Goal: Task Accomplishment & Management: Manage account settings

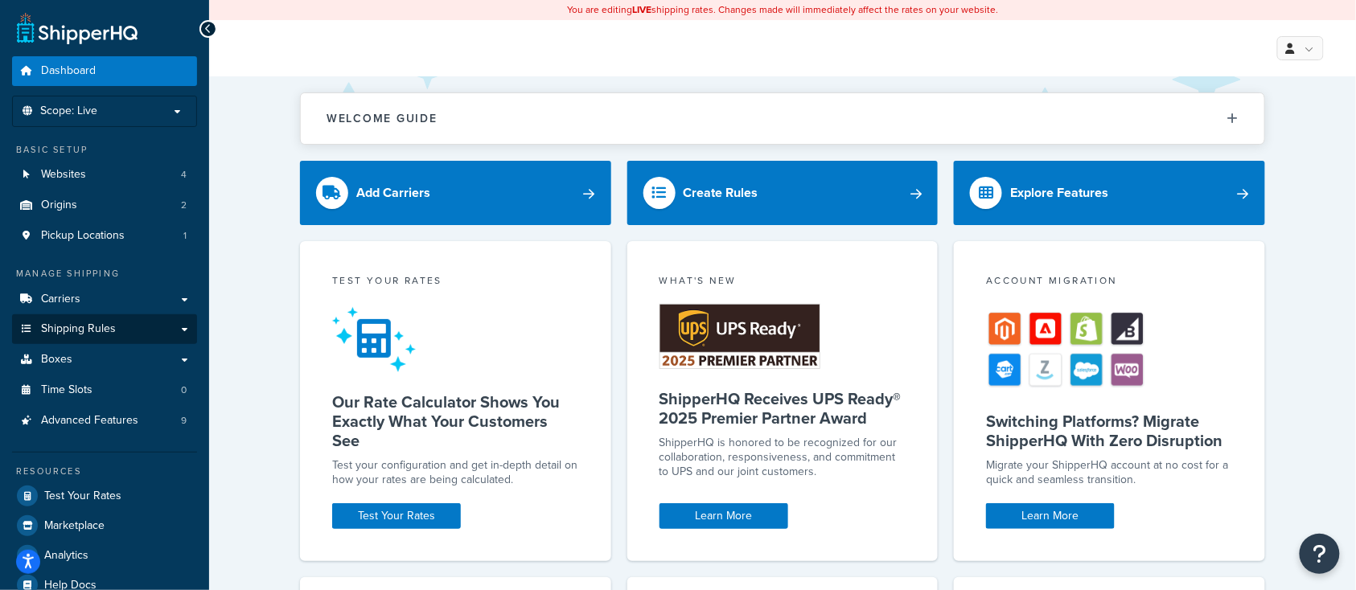
scroll to position [107, 0]
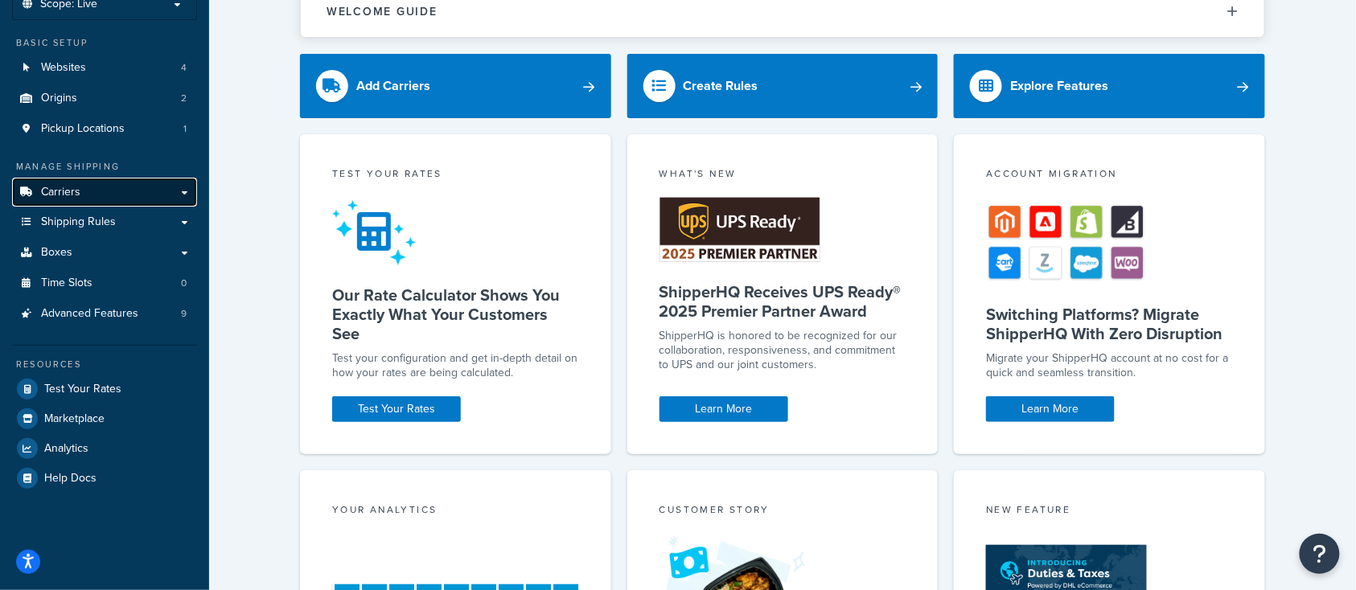
click at [79, 191] on span "Carriers" at bounding box center [60, 193] width 39 height 14
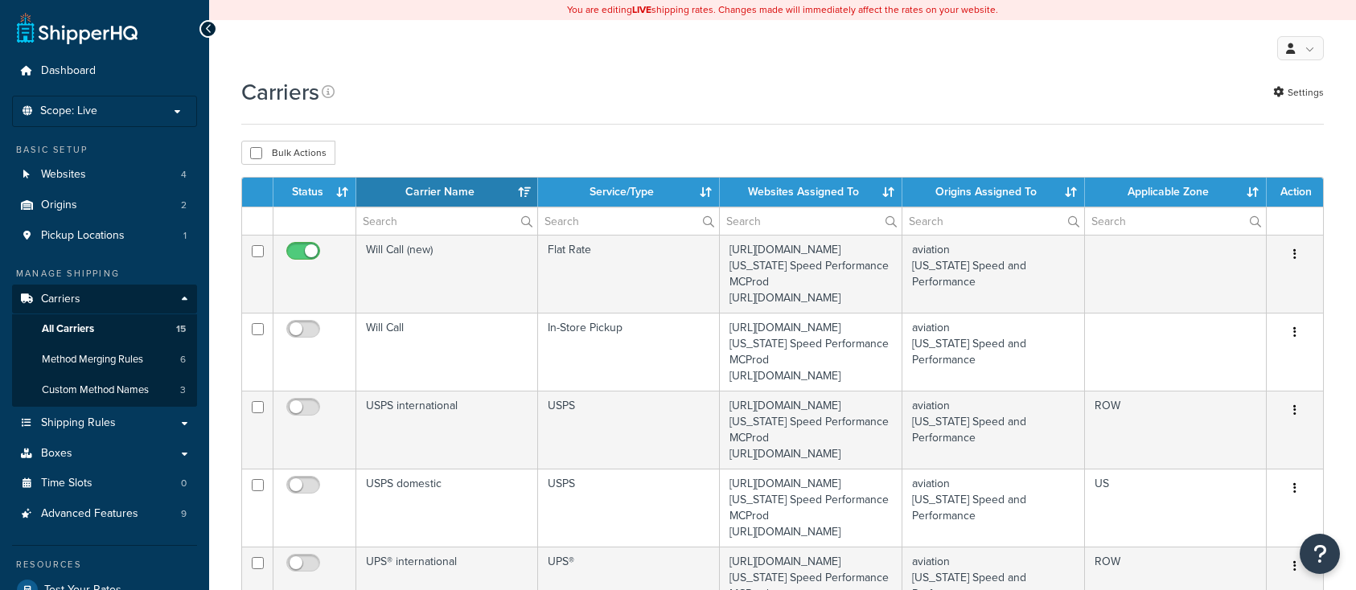
select select "15"
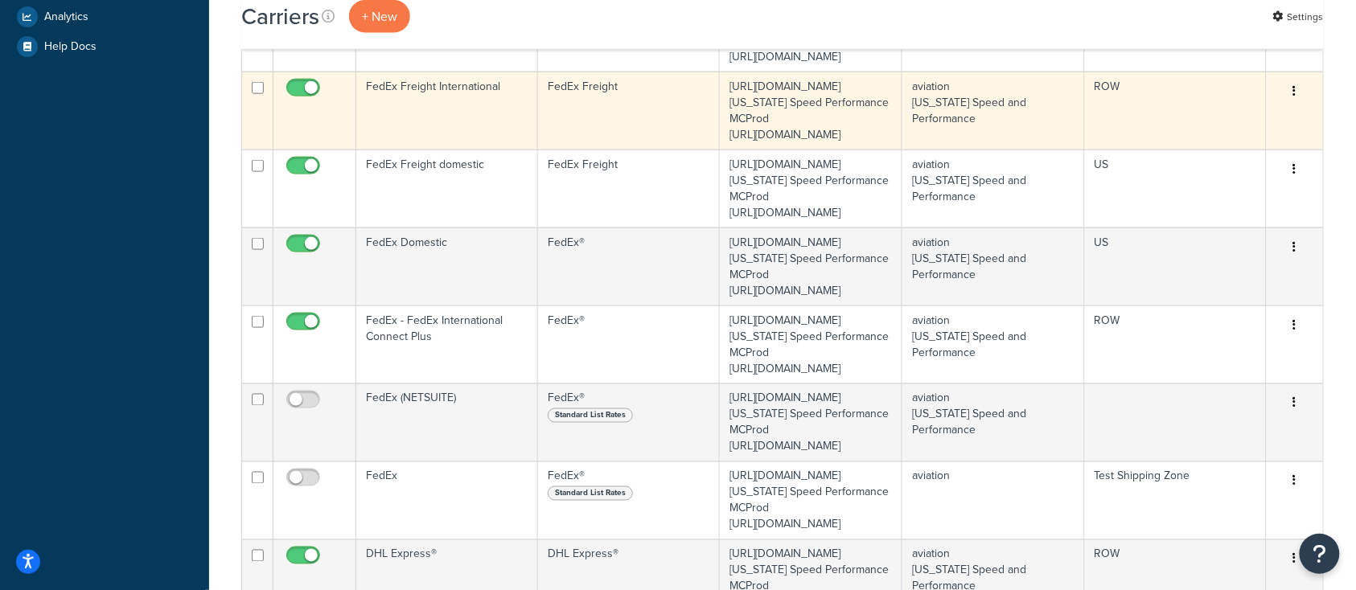
scroll to position [643, 0]
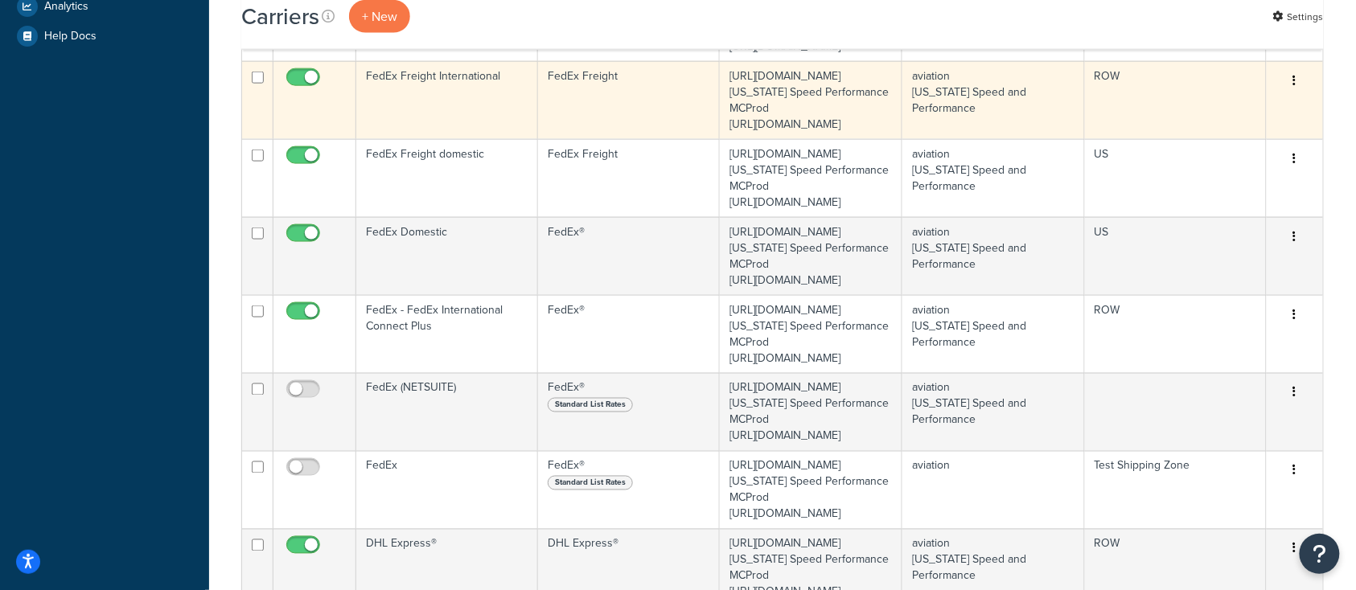
click at [439, 139] on td "FedEx Freight International" at bounding box center [447, 100] width 182 height 78
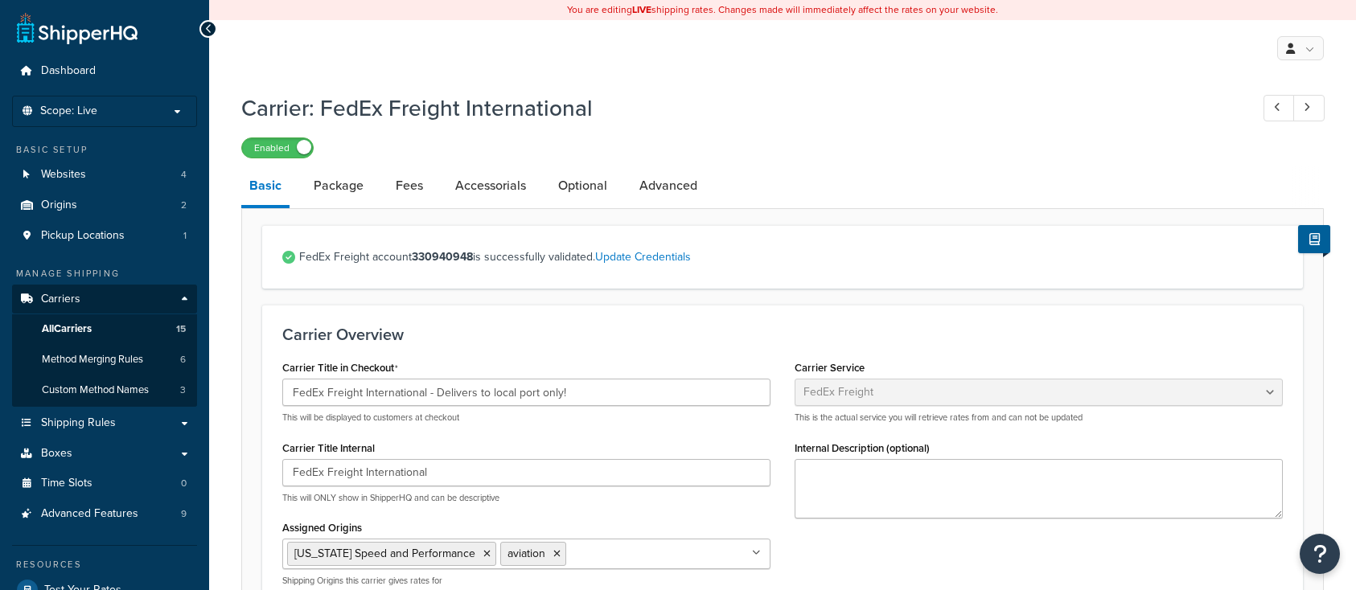
select select "fedExFreight"
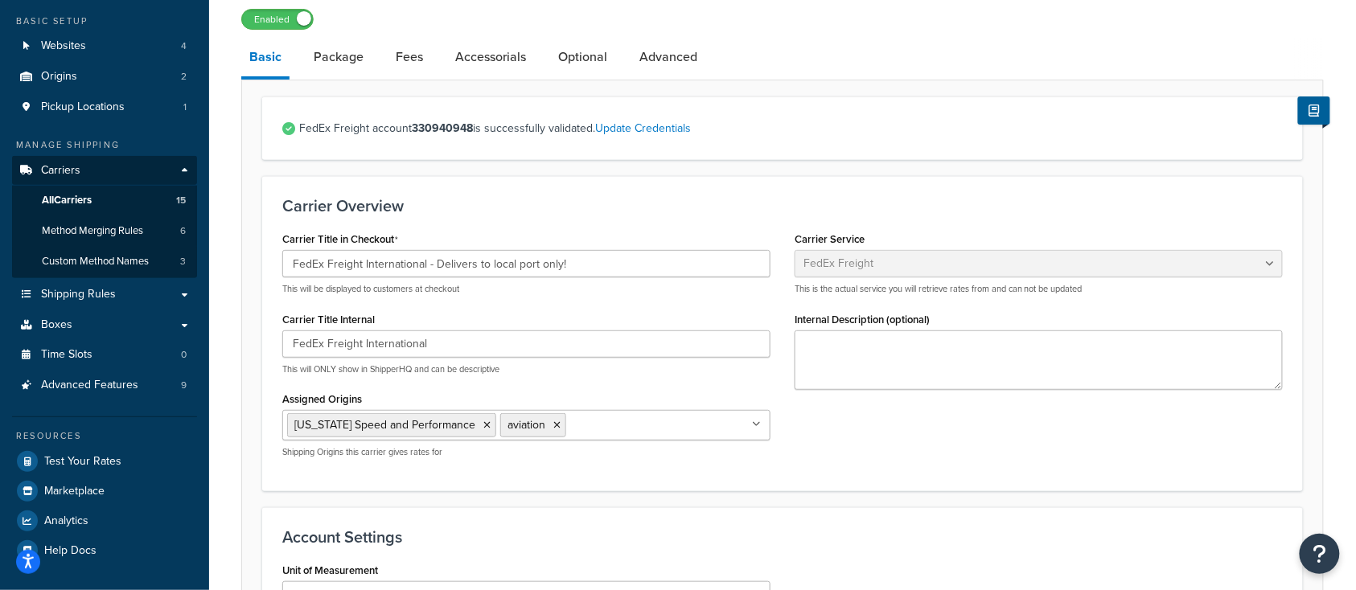
scroll to position [107, 0]
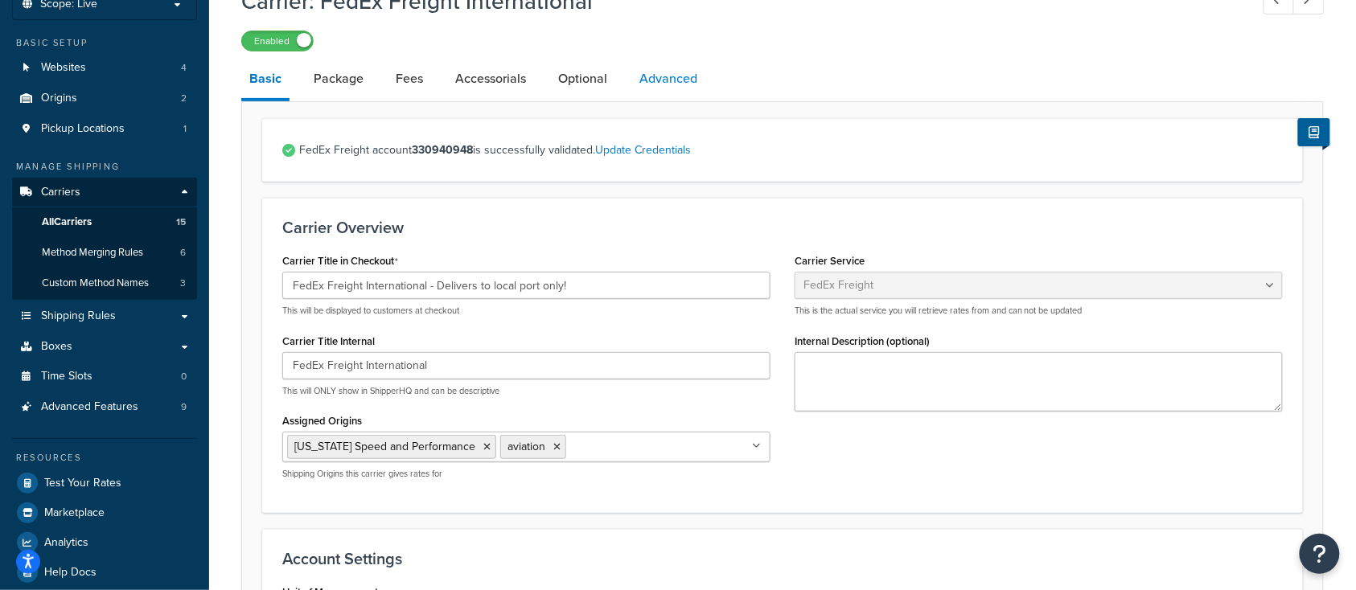
click at [665, 70] on link "Advanced" at bounding box center [668, 79] width 74 height 39
select select "false"
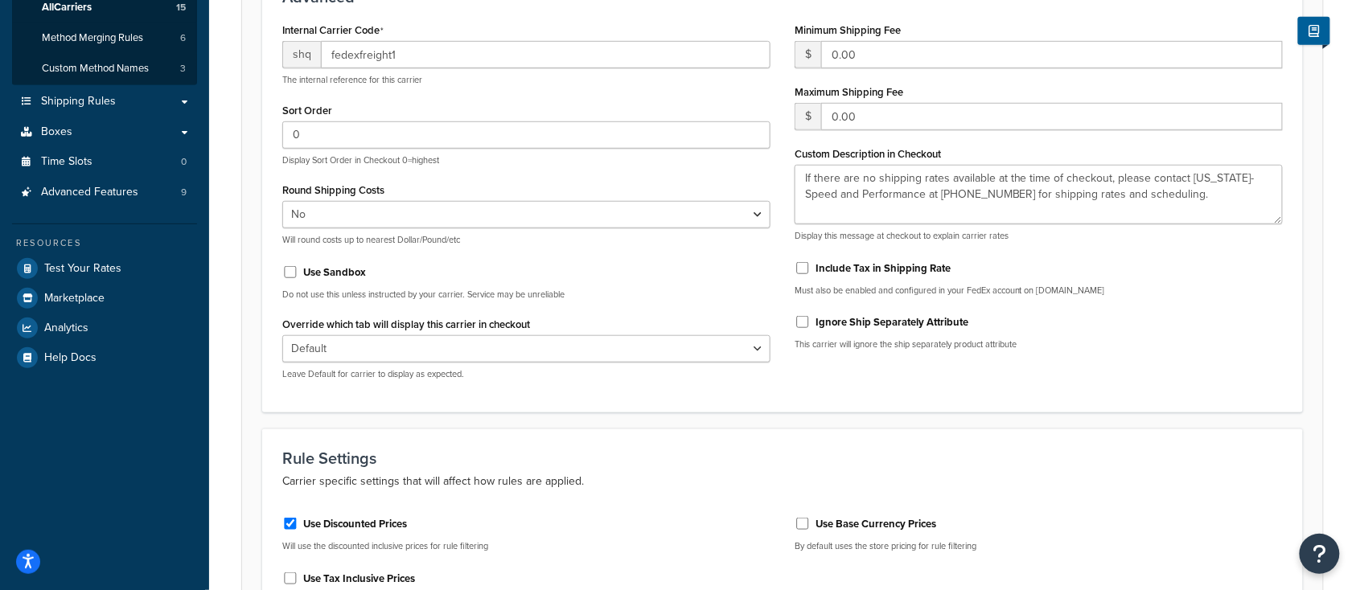
scroll to position [214, 0]
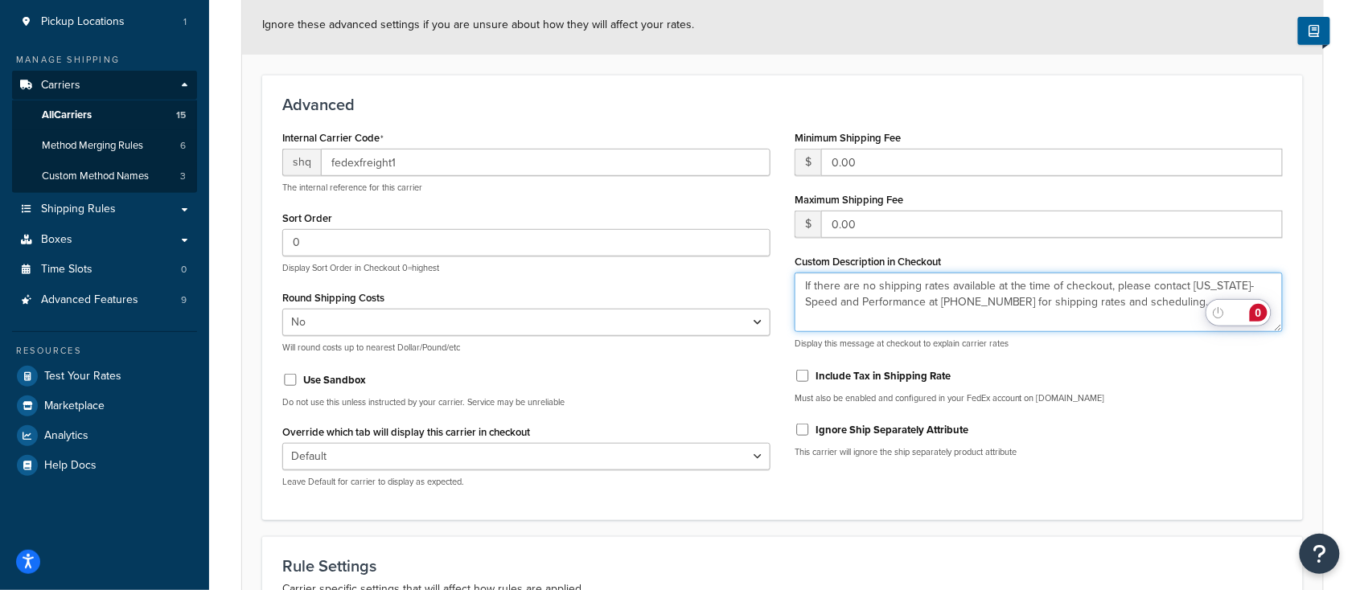
drag, startPoint x: 802, startPoint y: 290, endPoint x: 1252, endPoint y: 302, distance: 449.6
click at [1252, 302] on html "Accessibility Screen-Reader Guide, Feedback, and Issue Reporting | New window S…" at bounding box center [678, 340] width 1356 height 1108
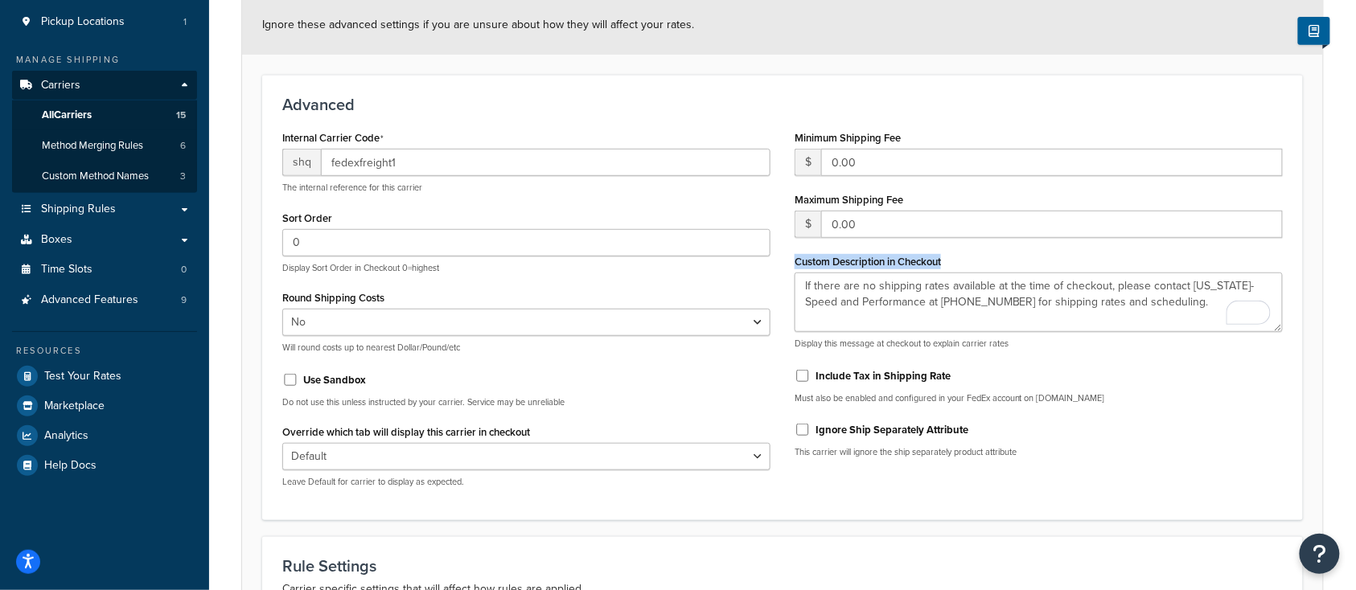
drag, startPoint x: 788, startPoint y: 269, endPoint x: 1155, endPoint y: 306, distance: 369.4
click at [1155, 306] on div "Minimum Shipping Fee $ 0.00 Maximum Shipping Fee $ 0.00 Custom Description in C…" at bounding box center [1038, 298] width 512 height 344
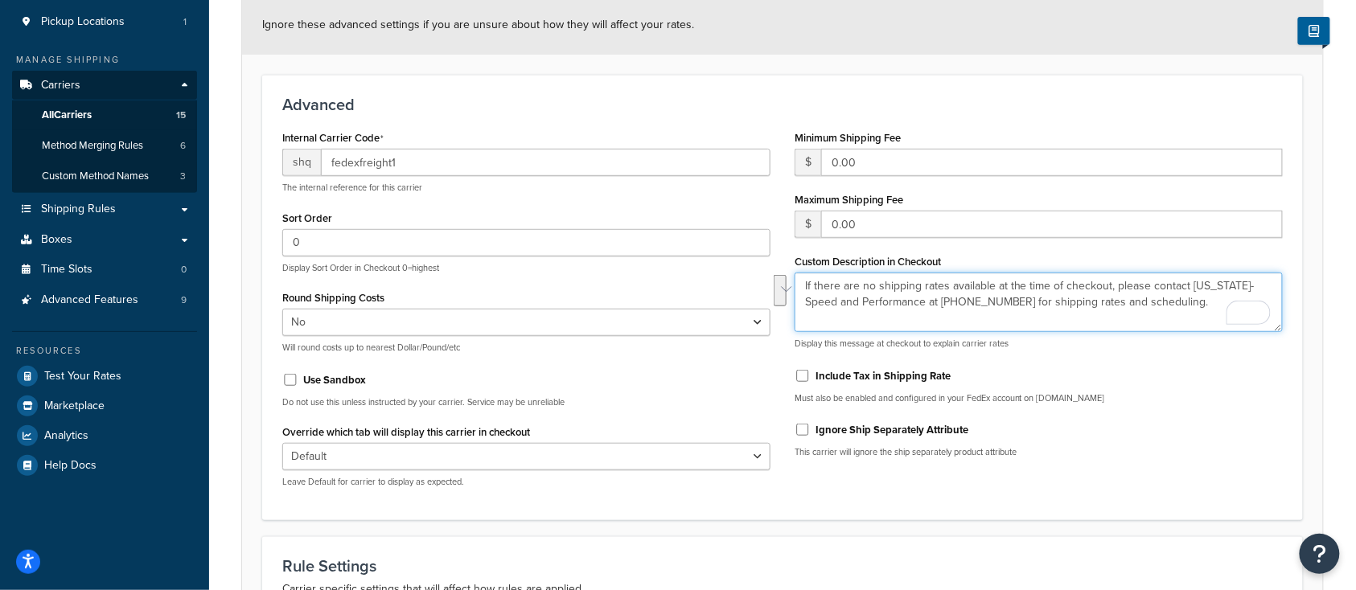
drag, startPoint x: 1159, startPoint y: 306, endPoint x: 794, endPoint y: 262, distance: 367.6
click at [794, 262] on div "Minimum Shipping Fee $ 0.00 Maximum Shipping Fee $ 0.00 Custom Description in C…" at bounding box center [1038, 298] width 512 height 344
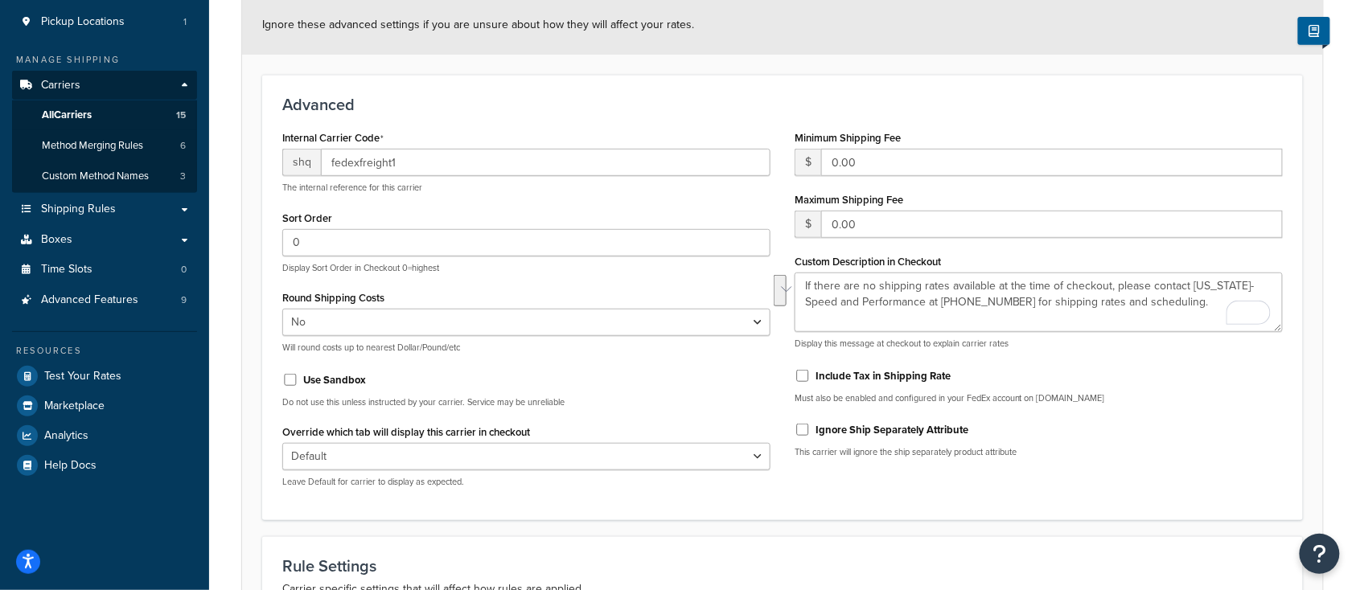
click at [1223, 351] on div "Minimum Shipping Fee $ 0.00 Maximum Shipping Fee $ 0.00 Custom Description in C…" at bounding box center [1038, 298] width 512 height 344
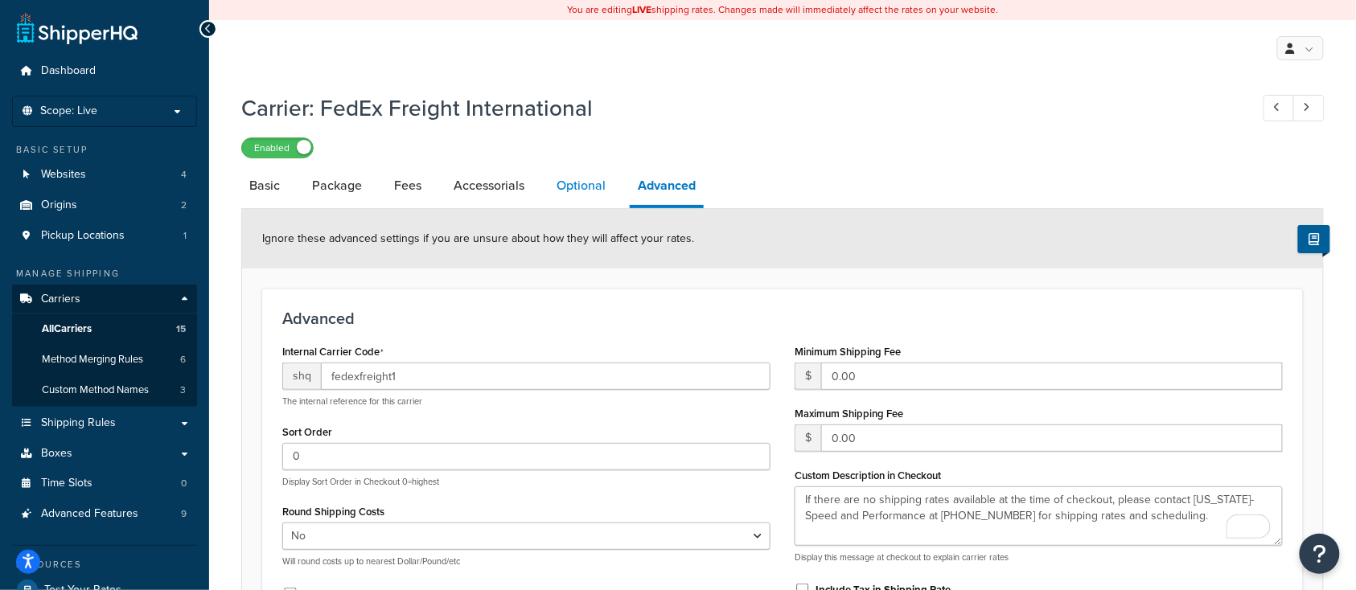
click at [589, 191] on link "Optional" at bounding box center [580, 185] width 65 height 39
select select "55"
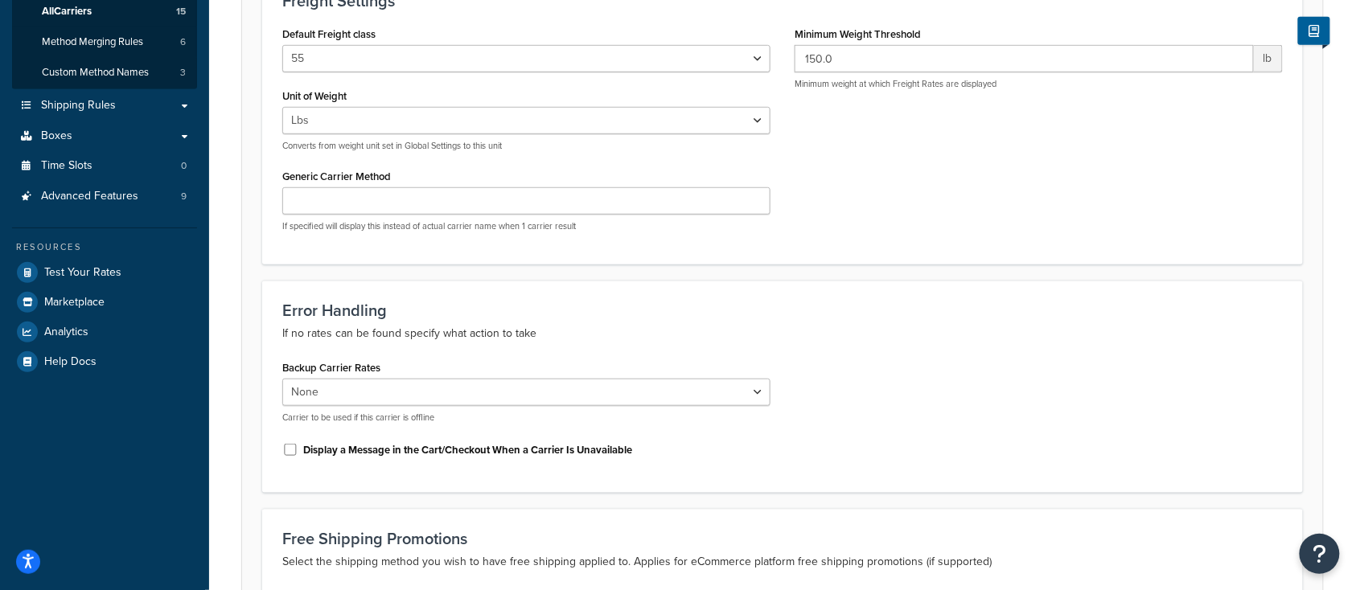
scroll to position [322, 0]
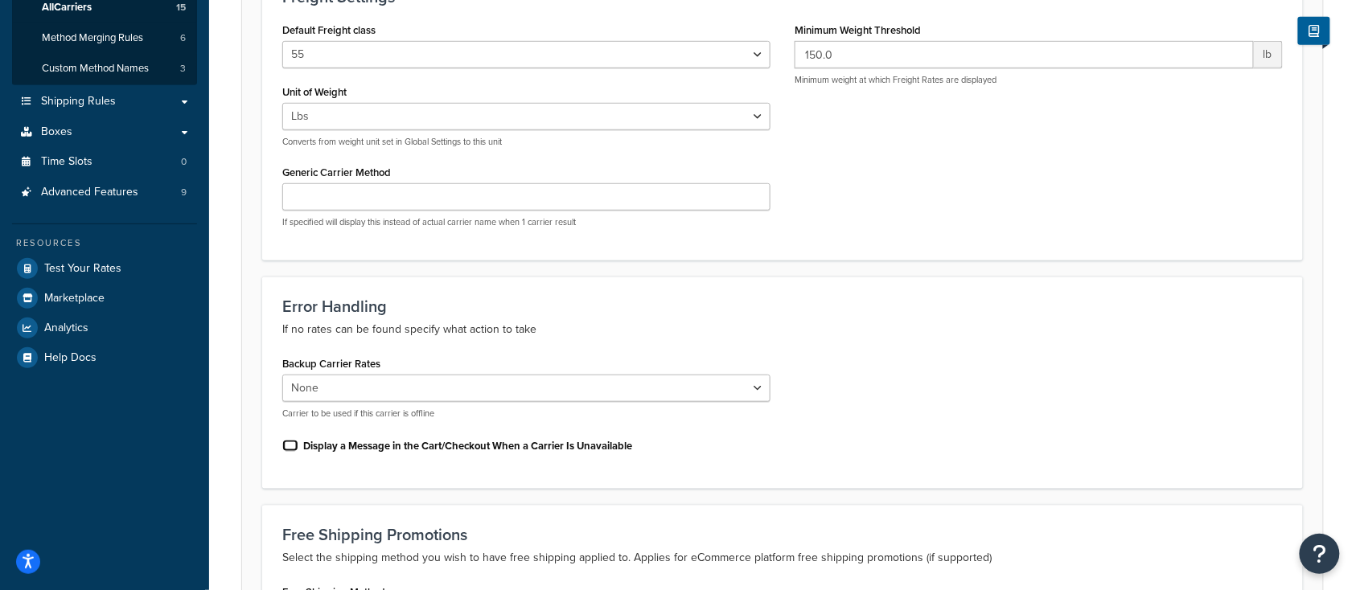
click at [293, 451] on input "Display a Message in the Cart/Checkout When a Carrier Is Unavailable" at bounding box center [290, 446] width 16 height 12
checkbox input "true"
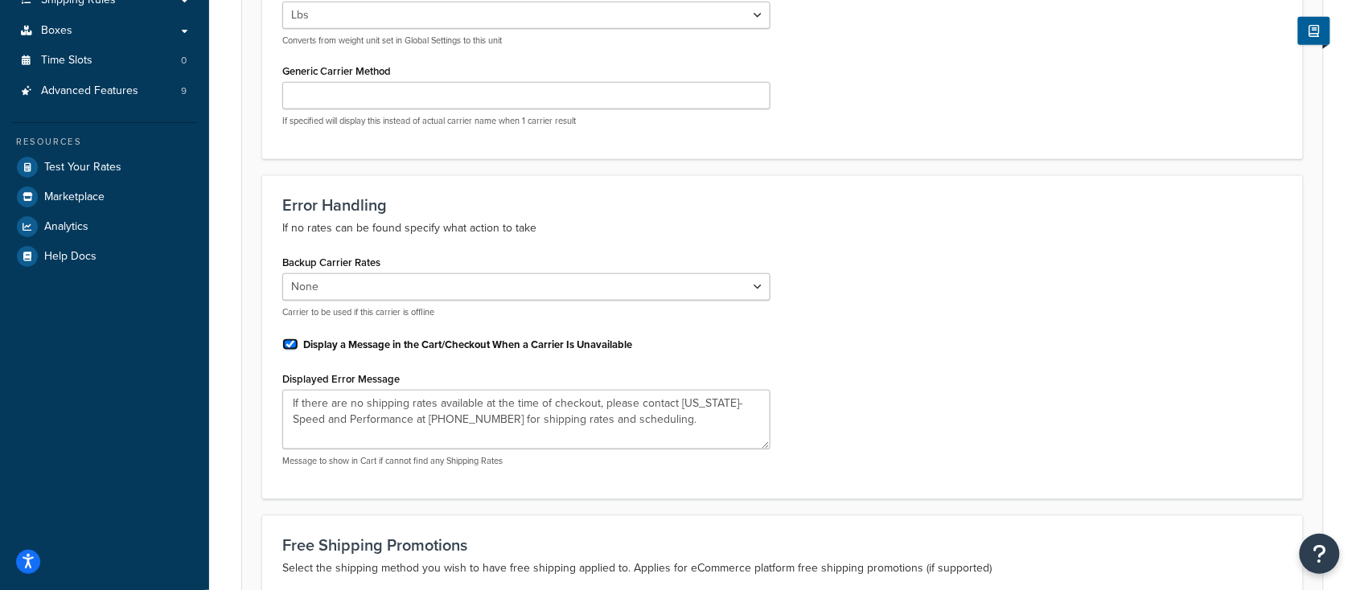
scroll to position [536, 0]
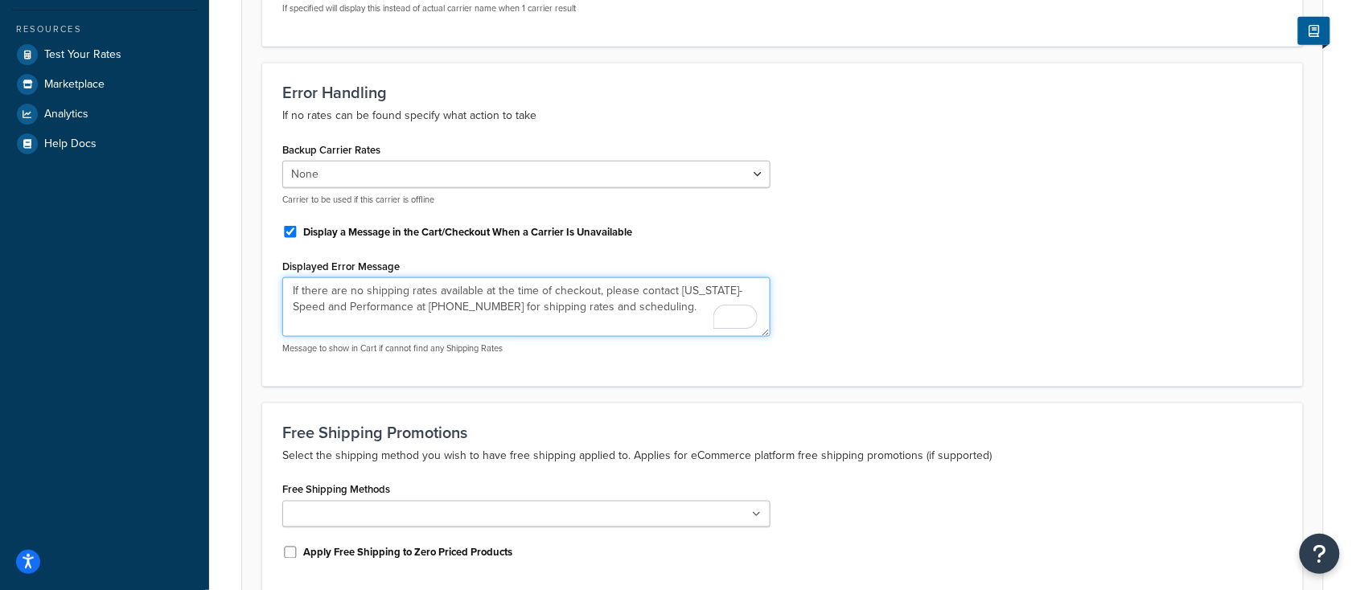
drag, startPoint x: 609, startPoint y: 306, endPoint x: 286, endPoint y: 293, distance: 322.7
click at [286, 293] on textarea "If there are no shipping rates available at the time of checkout, please contac…" at bounding box center [526, 307] width 488 height 60
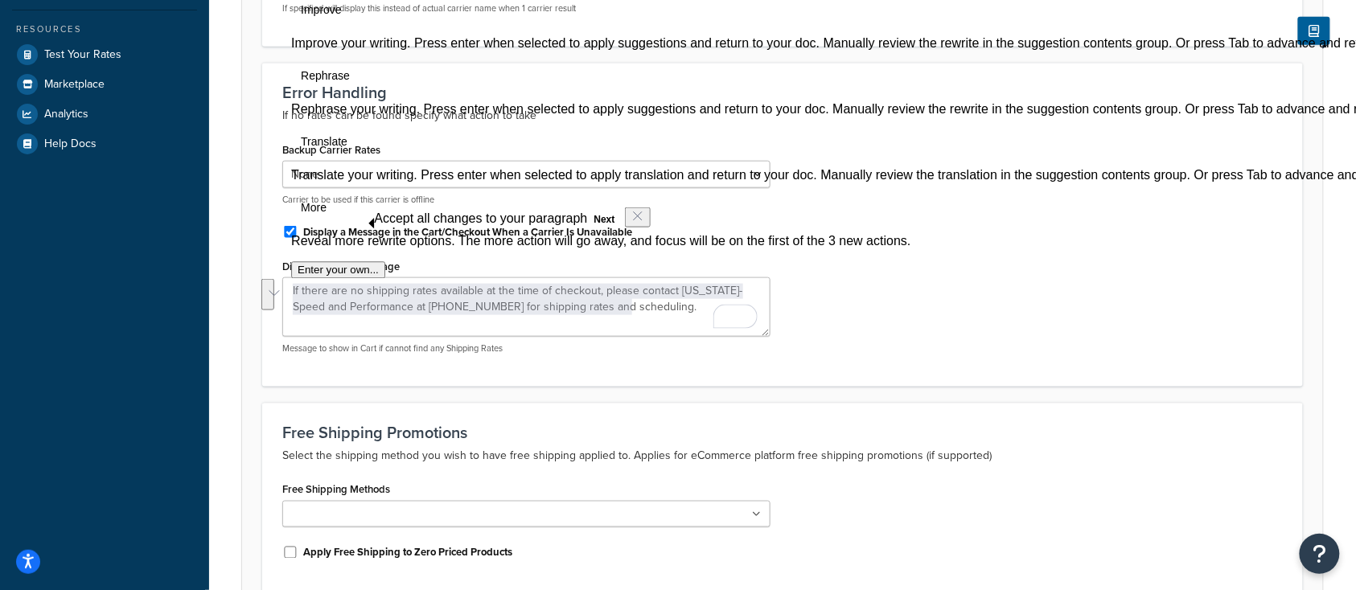
click at [1010, 236] on div "Backup Carrier Rates None USPS domestic FedEx Domestic UPS® domestic FedEx Frei…" at bounding box center [782, 252] width 1024 height 228
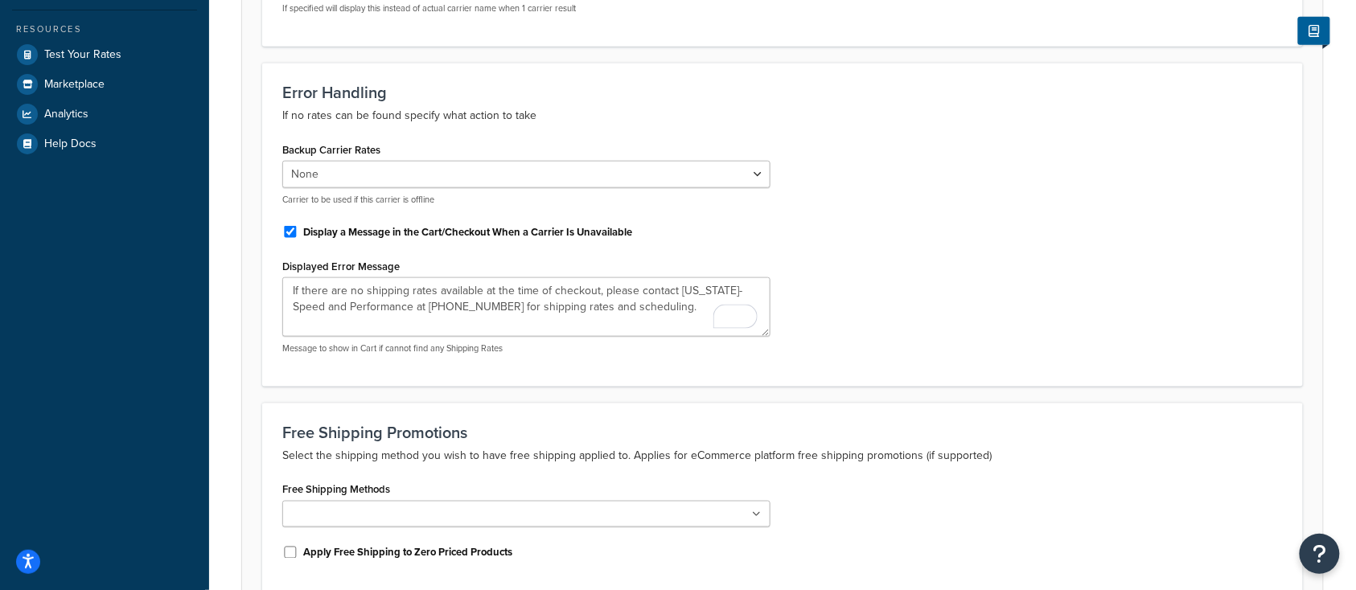
click at [1004, 236] on div "Backup Carrier Rates None USPS domestic FedEx Domestic UPS® domestic FedEx Frei…" at bounding box center [782, 252] width 1024 height 228
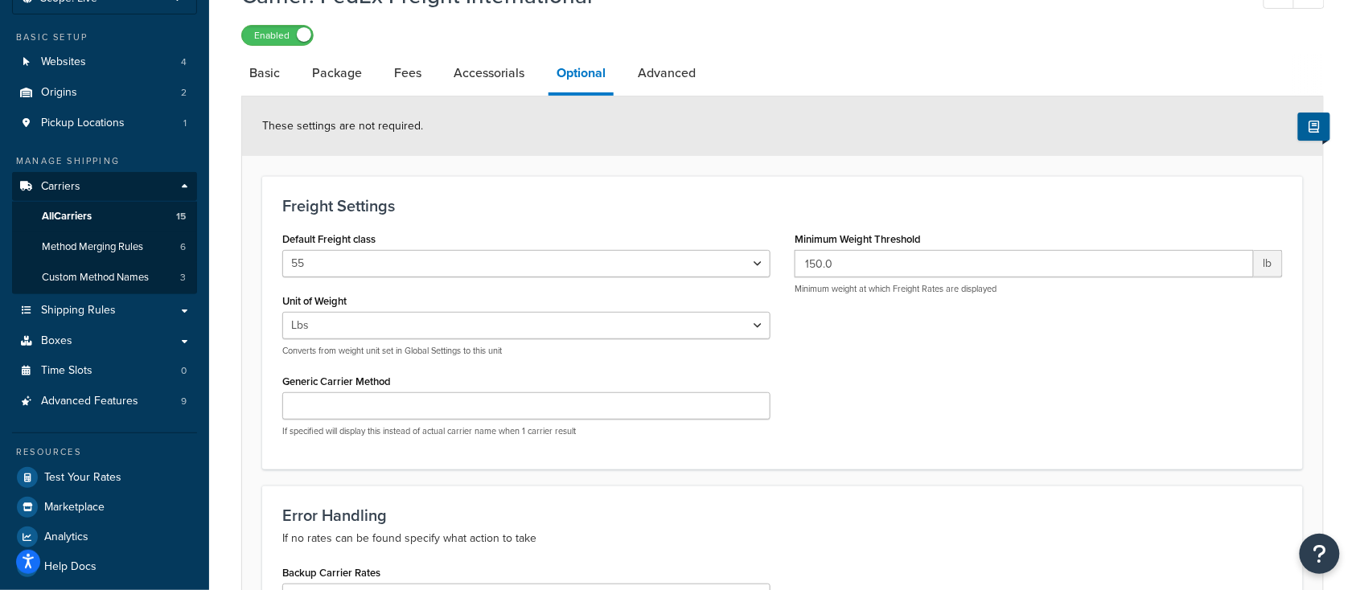
scroll to position [107, 0]
